Goal: Information Seeking & Learning: Learn about a topic

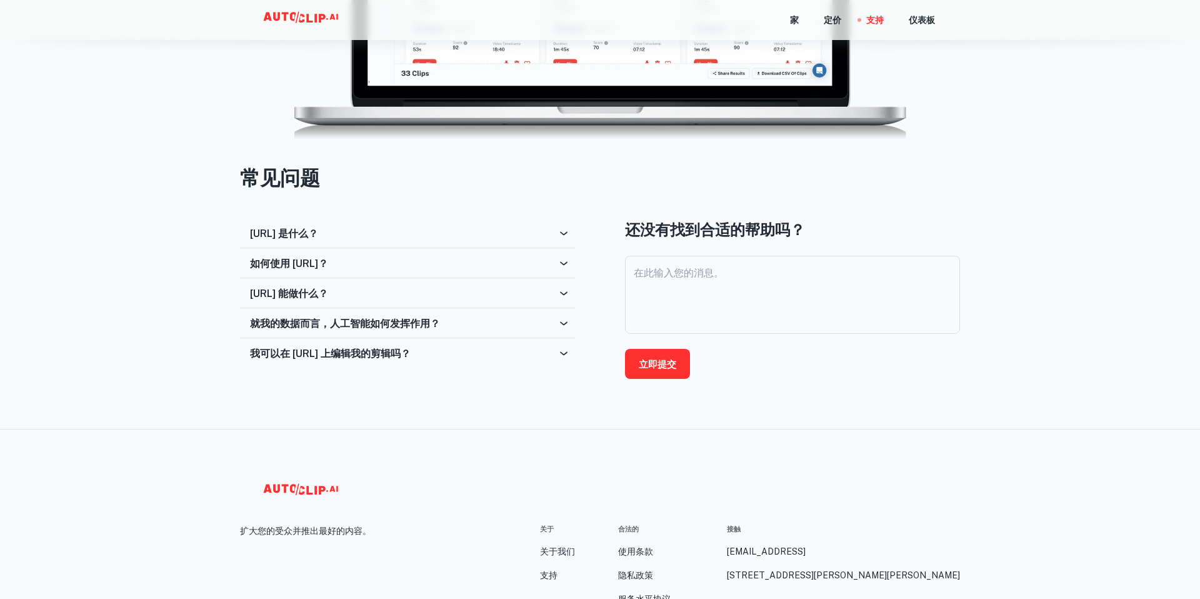
scroll to position [471, 0]
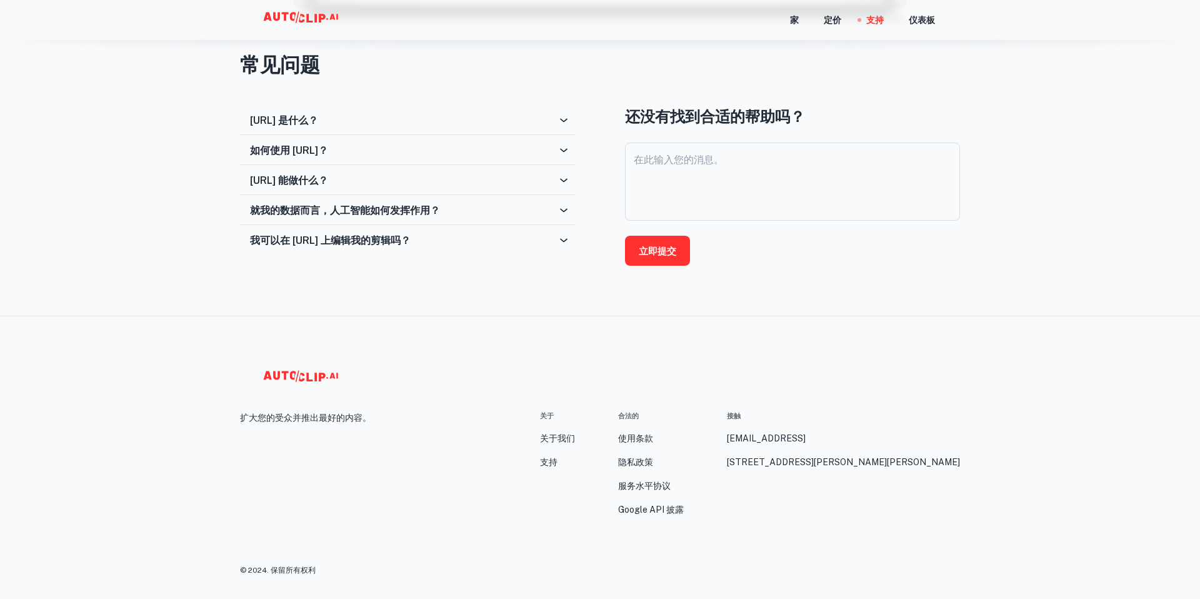
click at [553, 463] on font "支持" at bounding box center [549, 462] width 18 height 10
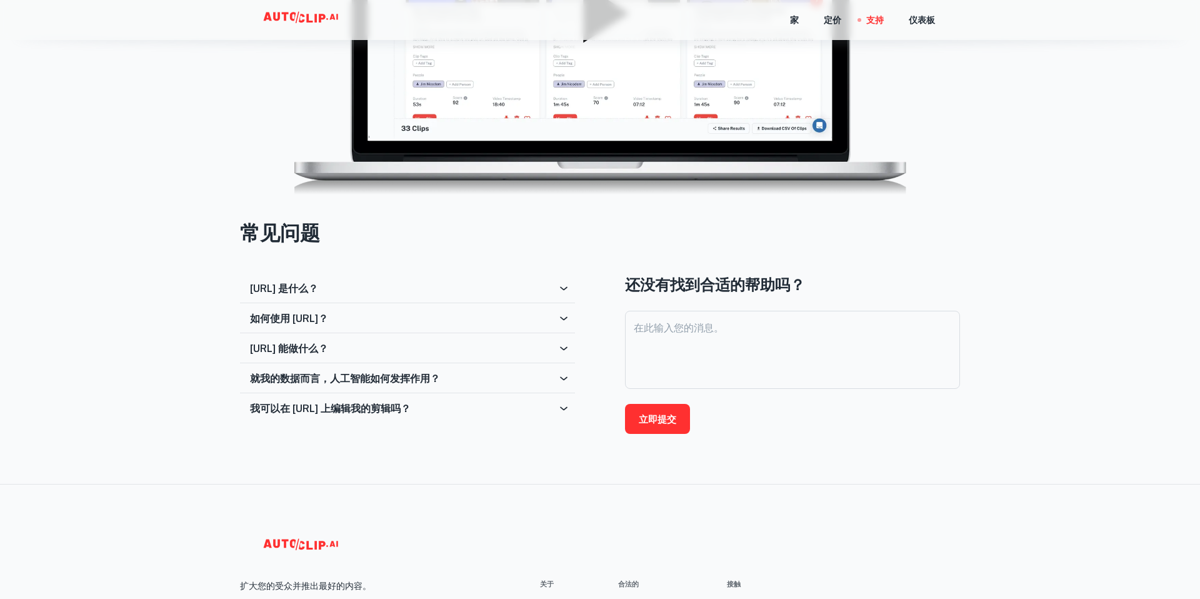
scroll to position [471, 0]
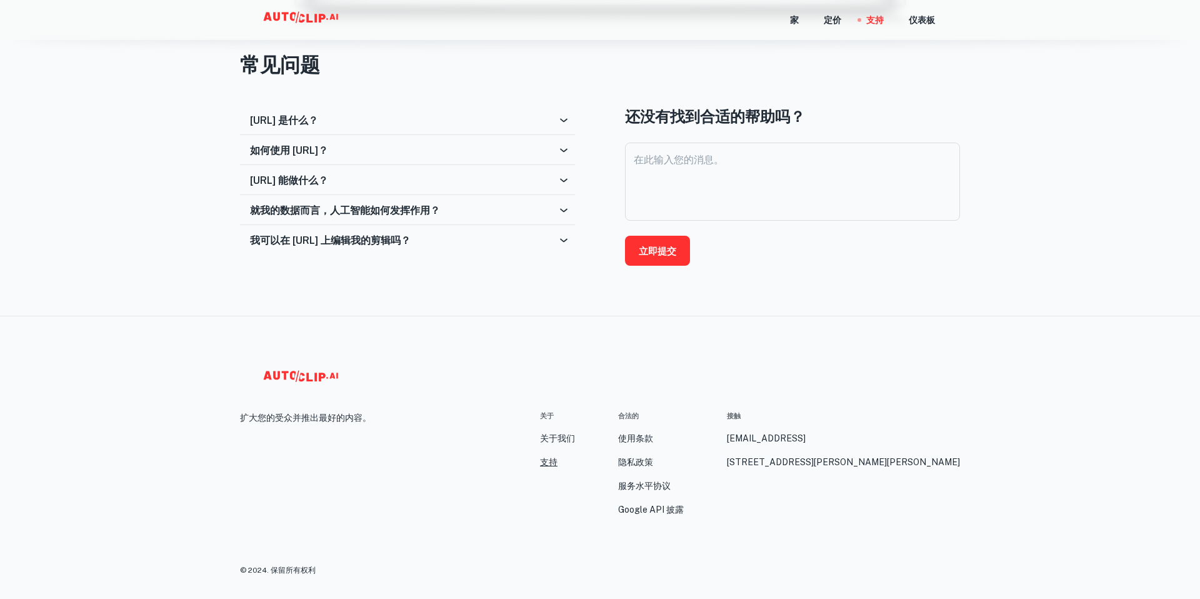
click at [551, 463] on font "支持" at bounding box center [549, 462] width 18 height 10
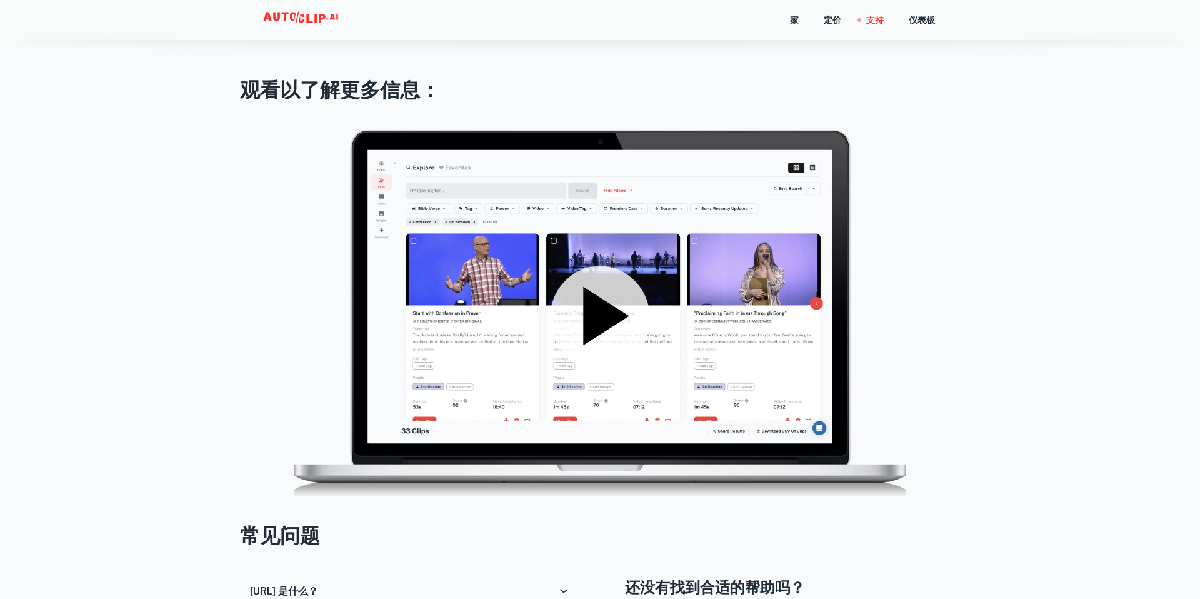
scroll to position [471, 0]
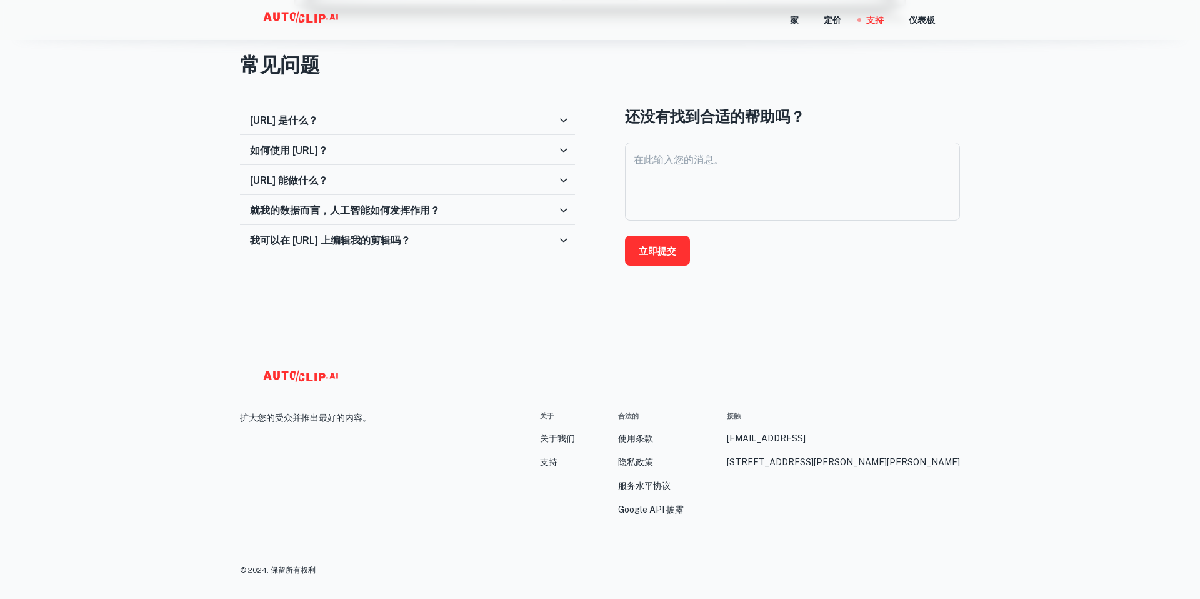
click at [374, 59] on h3 "常见问题" at bounding box center [600, 65] width 720 height 30
